Goal: Task Accomplishment & Management: Use online tool/utility

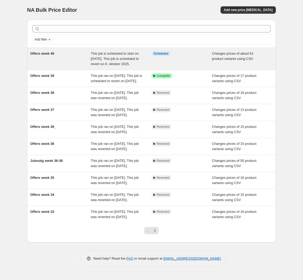
click at [114, 55] on span "This job is scheduled to start on [DATE]. This job is scheduled to revert on 6.…" at bounding box center [115, 59] width 48 height 14
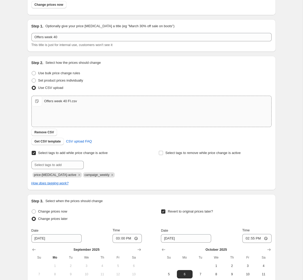
scroll to position [34, 0]
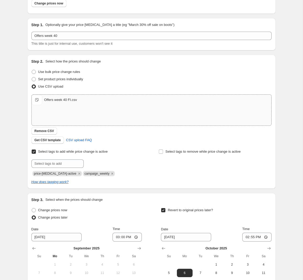
click at [37, 98] on span "Offers week 40 FI.csv" at bounding box center [37, 100] width 10 height 10
click at [51, 131] on span "Remove CSV" at bounding box center [45, 131] width 20 height 4
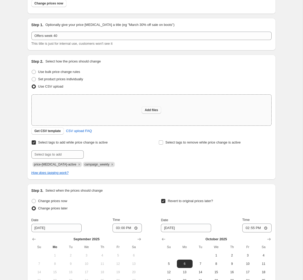
click at [152, 109] on span "Add files" at bounding box center [151, 110] width 13 height 4
type input "C:\fakepath\Offers week 40 FI_2.csv"
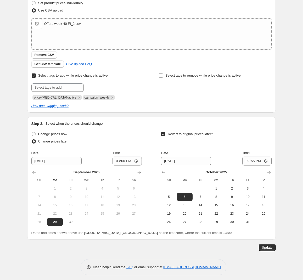
scroll to position [112, 0]
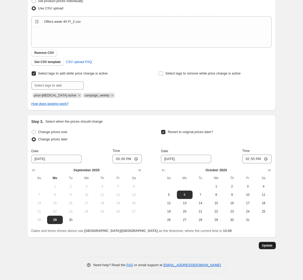
click at [269, 246] on span "Update" at bounding box center [267, 246] width 11 height 4
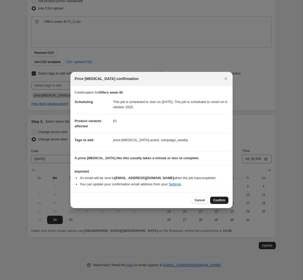
click at [219, 200] on span "Confirm" at bounding box center [219, 200] width 12 height 4
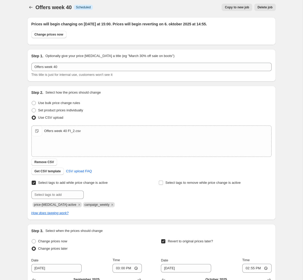
scroll to position [0, 0]
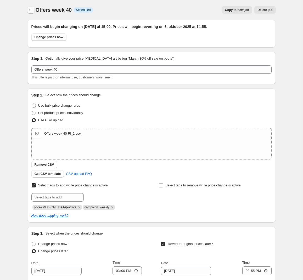
click at [30, 10] on icon "Price change jobs" at bounding box center [30, 9] width 5 height 5
